Goal: Task Accomplishment & Management: Use online tool/utility

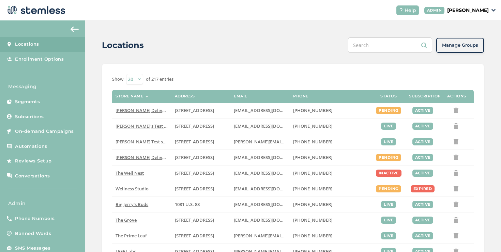
click at [387, 46] on input "text" at bounding box center [390, 44] width 84 height 15
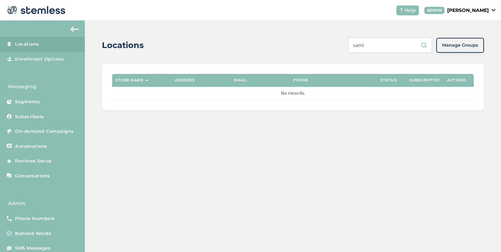
type input "sami"
click at [478, 11] on p "[PERSON_NAME]" at bounding box center [468, 10] width 42 height 7
click at [471, 46] on span "Impersonate" at bounding box center [470, 49] width 33 height 7
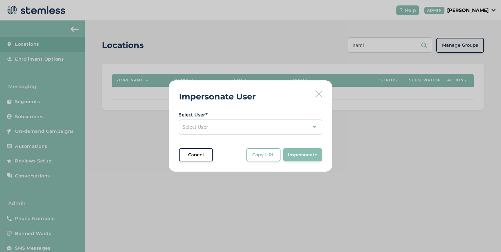
click at [262, 124] on div "Select User" at bounding box center [250, 127] width 143 height 15
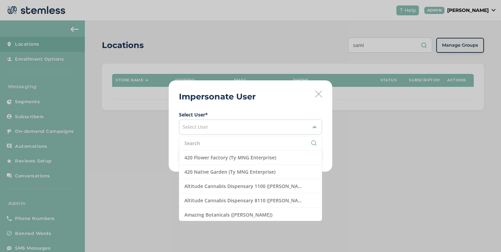
click at [245, 139] on li at bounding box center [250, 143] width 142 height 14
click at [244, 143] on input "text" at bounding box center [250, 143] width 132 height 7
type input "S"
click at [315, 93] on icon at bounding box center [318, 94] width 7 height 7
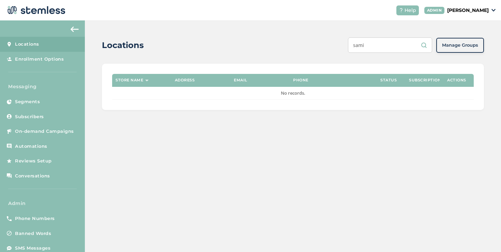
click at [382, 40] on input "sami" at bounding box center [390, 44] width 84 height 15
click at [376, 46] on input "Dip" at bounding box center [390, 44] width 84 height 15
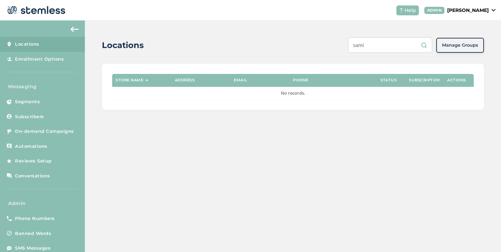
type input "sami"
click at [448, 13] on p "[PERSON_NAME]" at bounding box center [468, 10] width 42 height 7
click at [459, 51] on span "Impersonate" at bounding box center [470, 49] width 33 height 7
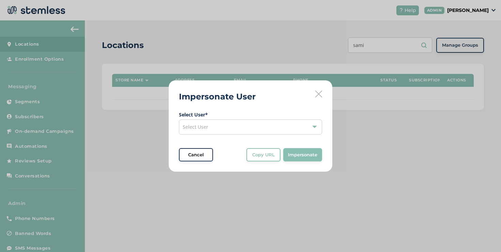
click at [219, 128] on div "Select User" at bounding box center [250, 127] width 143 height 15
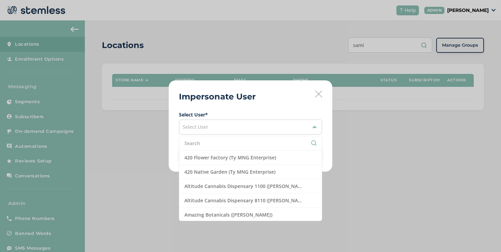
click at [212, 139] on li at bounding box center [250, 143] width 142 height 14
click at [212, 141] on input "text" at bounding box center [250, 143] width 132 height 7
paste input "The Micro Buddery"
type input "t"
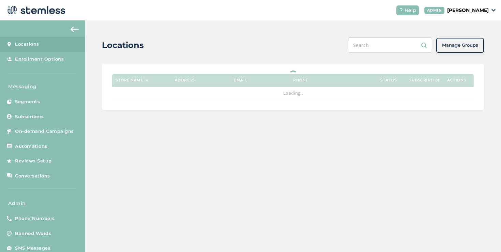
click at [461, 11] on p "[PERSON_NAME]" at bounding box center [468, 10] width 42 height 7
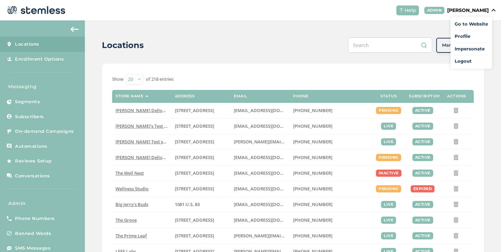
click at [456, 46] on span "Impersonate" at bounding box center [470, 49] width 33 height 7
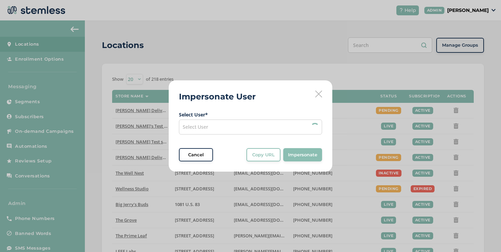
click at [235, 120] on div "Select User" at bounding box center [250, 127] width 143 height 15
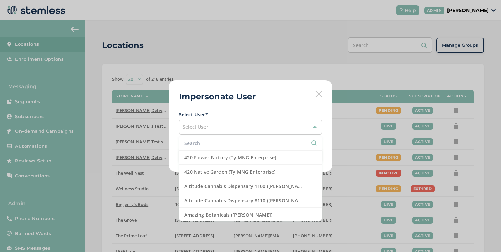
click at [228, 142] on input "text" at bounding box center [250, 143] width 132 height 7
paste input "The Micro Buddery"
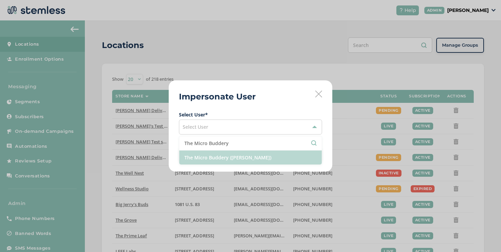
type input "The Micro Buddery"
click at [235, 154] on li "The Micro Buddery (Sami Dippner)" at bounding box center [250, 158] width 142 height 14
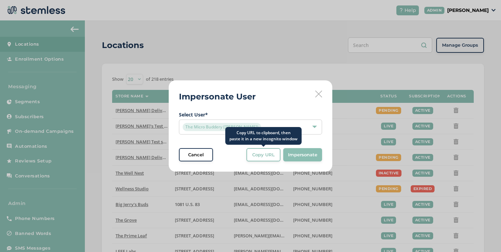
click at [260, 153] on span "Copy URL" at bounding box center [263, 155] width 22 height 7
